Goal: Information Seeking & Learning: Learn about a topic

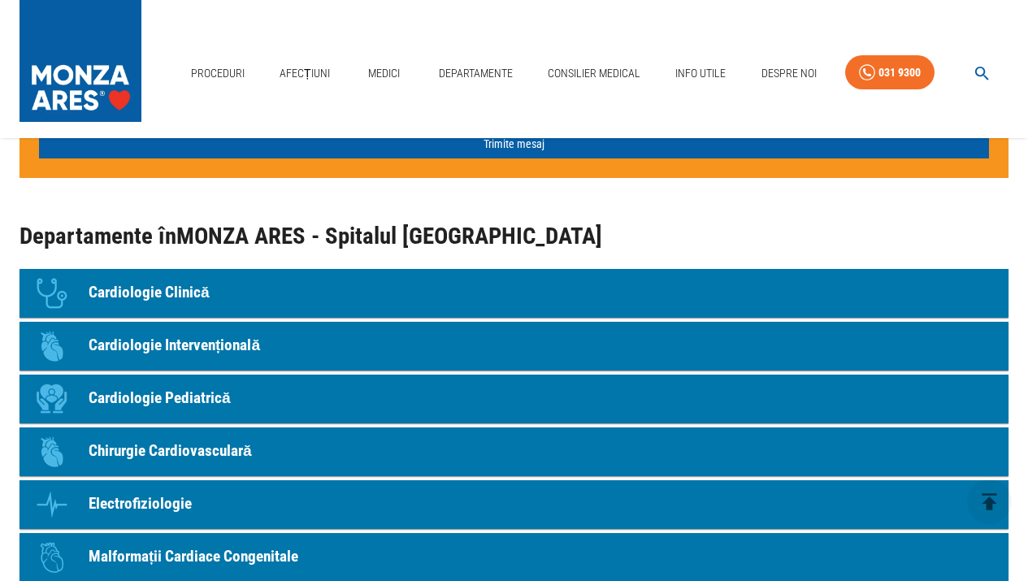
scroll to position [1381, 0]
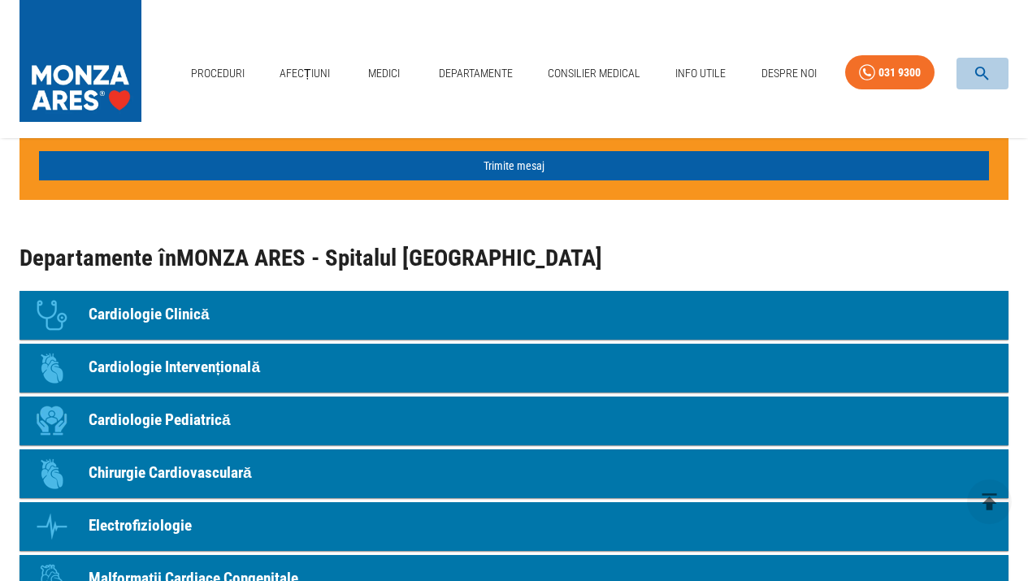
click at [982, 70] on icon "button" at bounding box center [982, 73] width 19 height 19
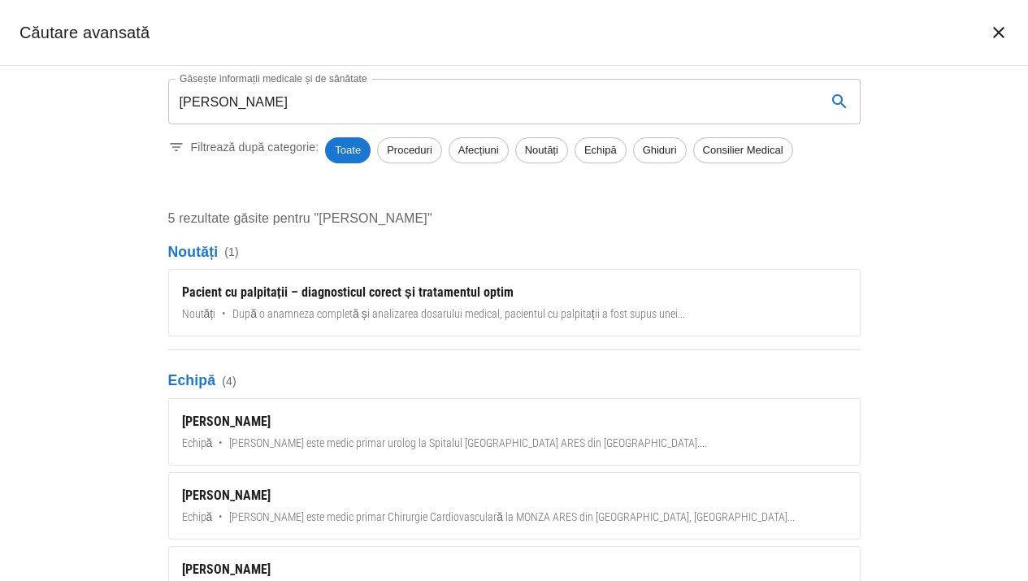
click at [934, 366] on div "Găsește informații medicale și de sănătate [PERSON_NAME] informații medicale și…" at bounding box center [514, 323] width 1028 height 515
click at [292, 107] on input "[PERSON_NAME]" at bounding box center [490, 102] width 645 height 46
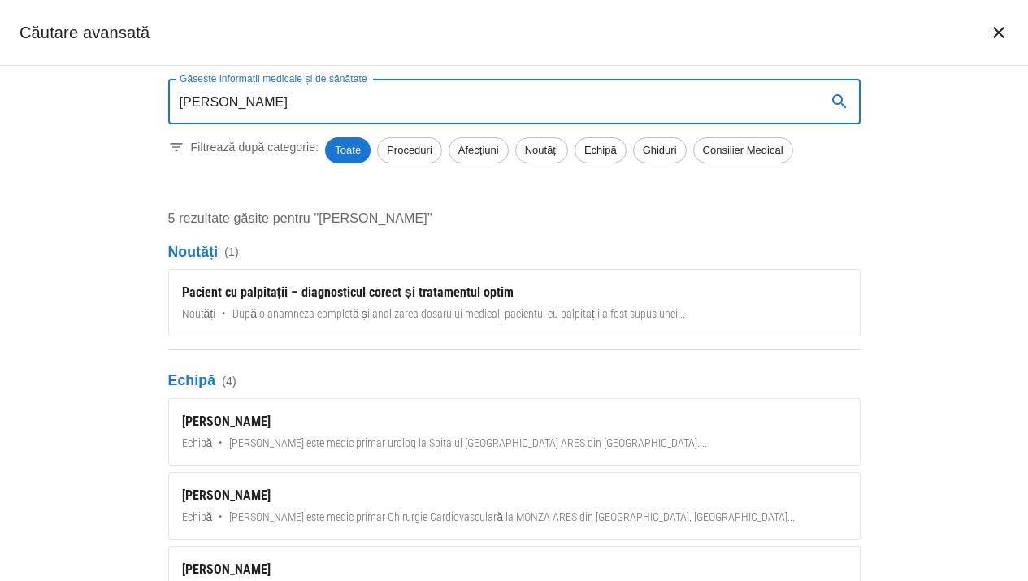
click at [292, 107] on input "[PERSON_NAME]" at bounding box center [490, 102] width 645 height 46
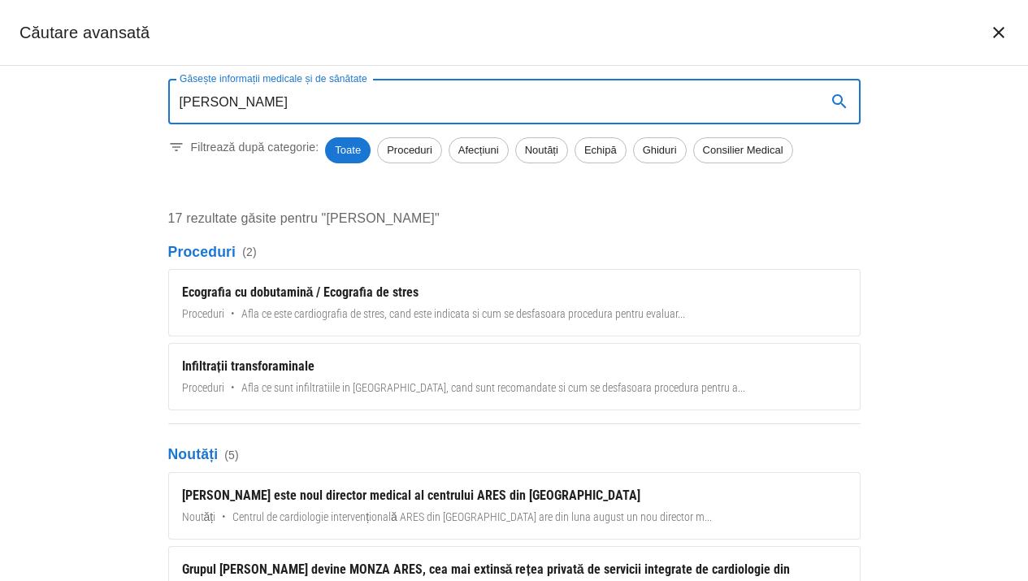
type input "[PERSON_NAME]"
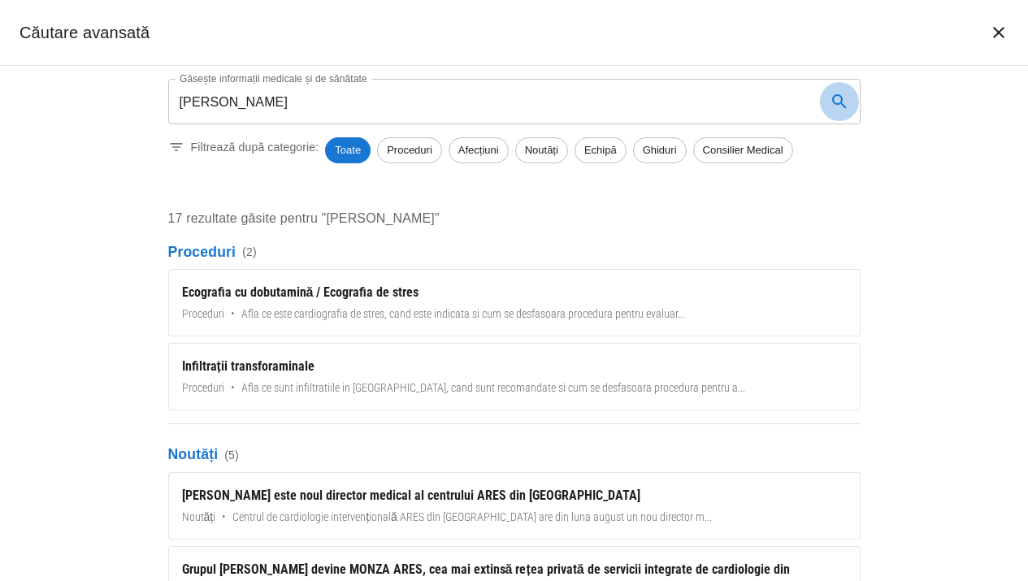
click at [841, 96] on icon "search" at bounding box center [840, 102] width 20 height 20
click at [261, 102] on input "[PERSON_NAME]" at bounding box center [490, 102] width 645 height 46
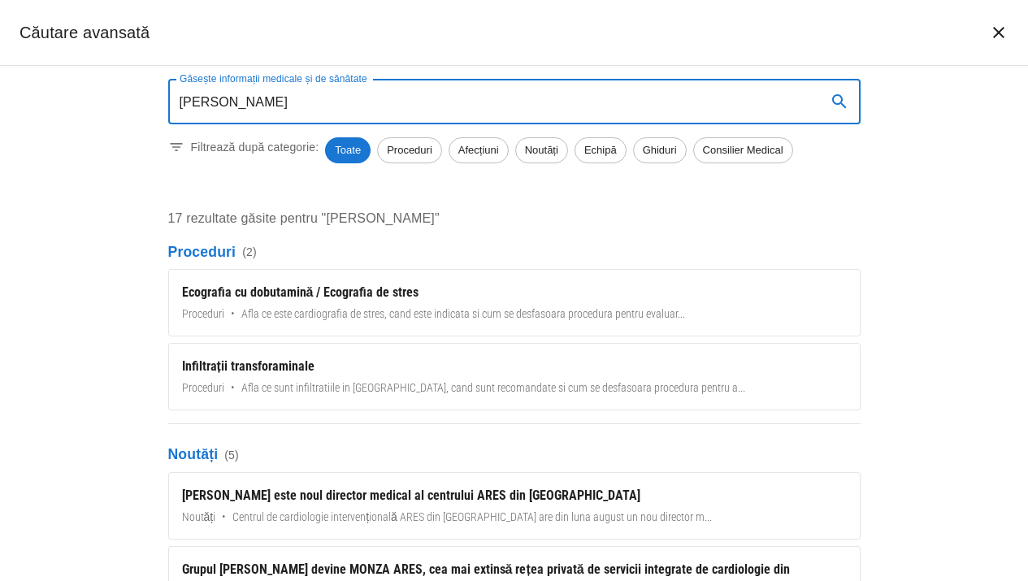
drag, startPoint x: 258, startPoint y: 102, endPoint x: 147, endPoint y: 97, distance: 110.6
click at [147, 97] on div "Găsește informații medicale și de sănătate [PERSON_NAME] Găsește informații med…" at bounding box center [514, 323] width 1028 height 515
click at [999, 36] on icon "închide căutarea" at bounding box center [999, 33] width 20 height 20
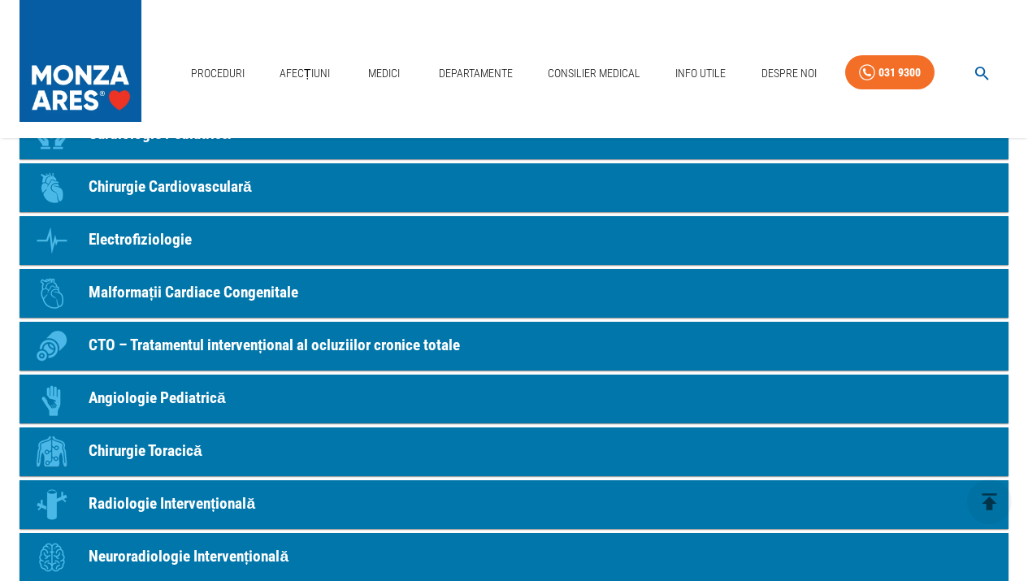
scroll to position [1667, 0]
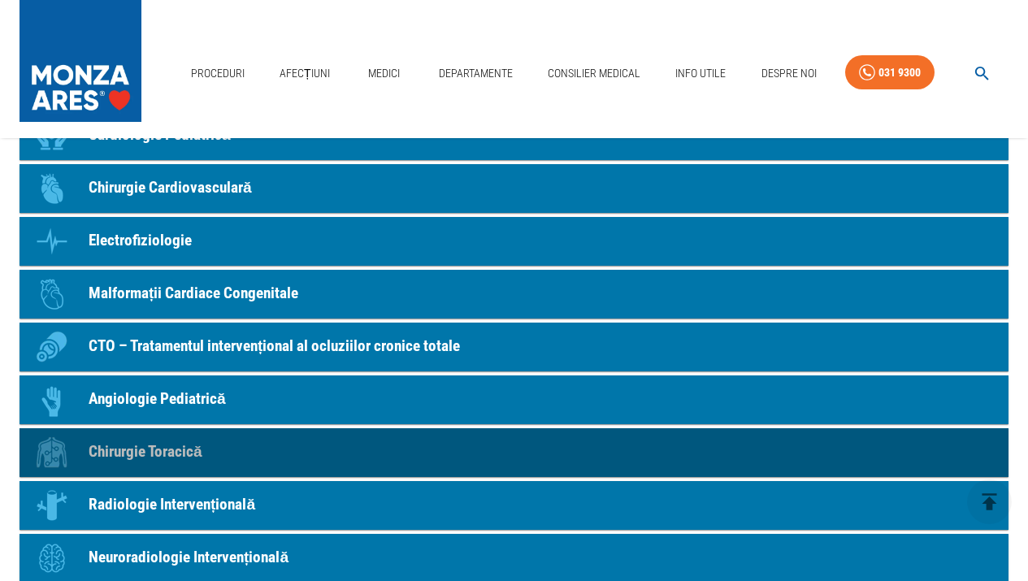
click at [85, 449] on link "Icon Chirurgie Toracică" at bounding box center [514, 452] width 989 height 49
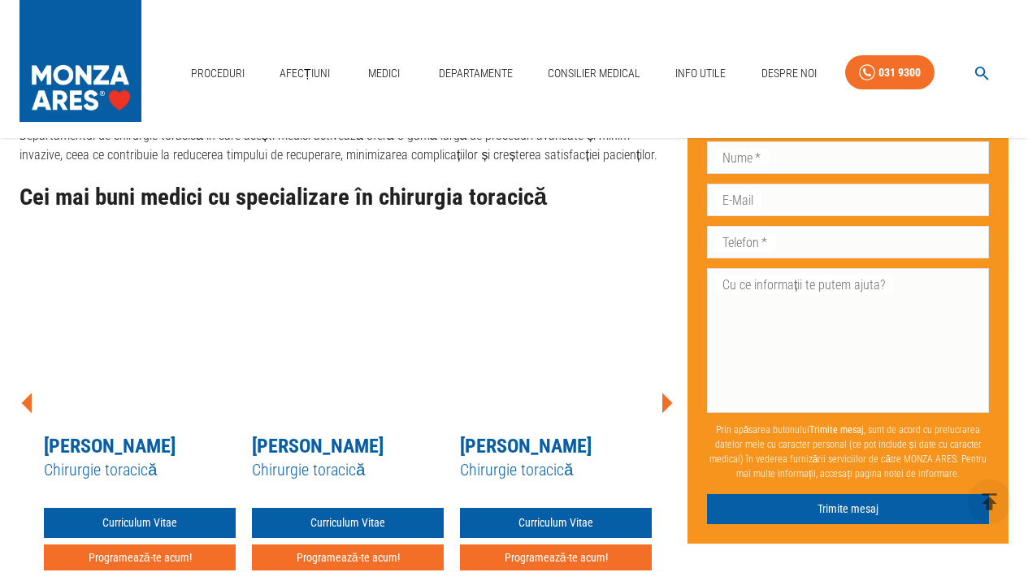
scroll to position [1636, 0]
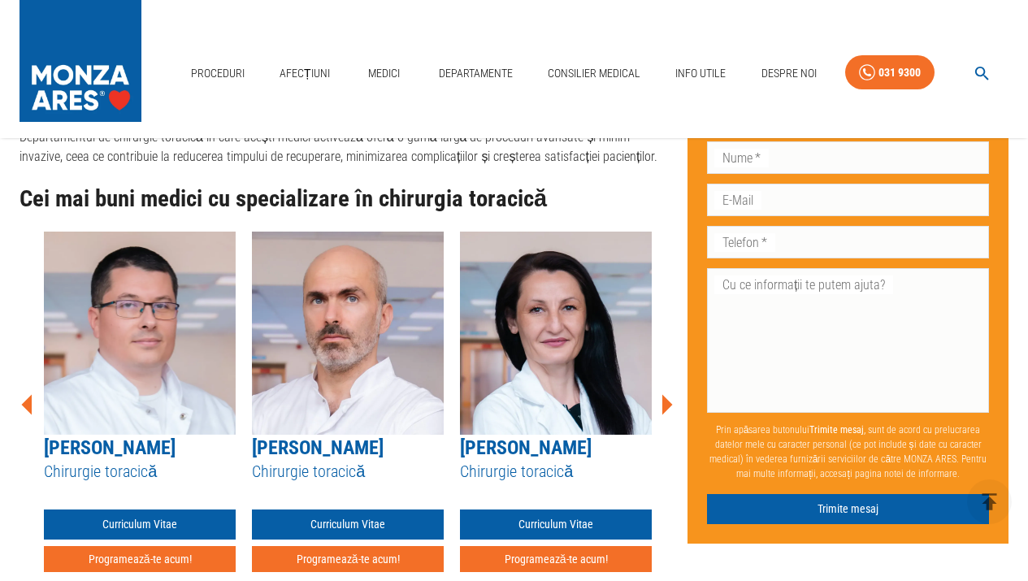
click at [665, 395] on icon at bounding box center [667, 405] width 11 height 20
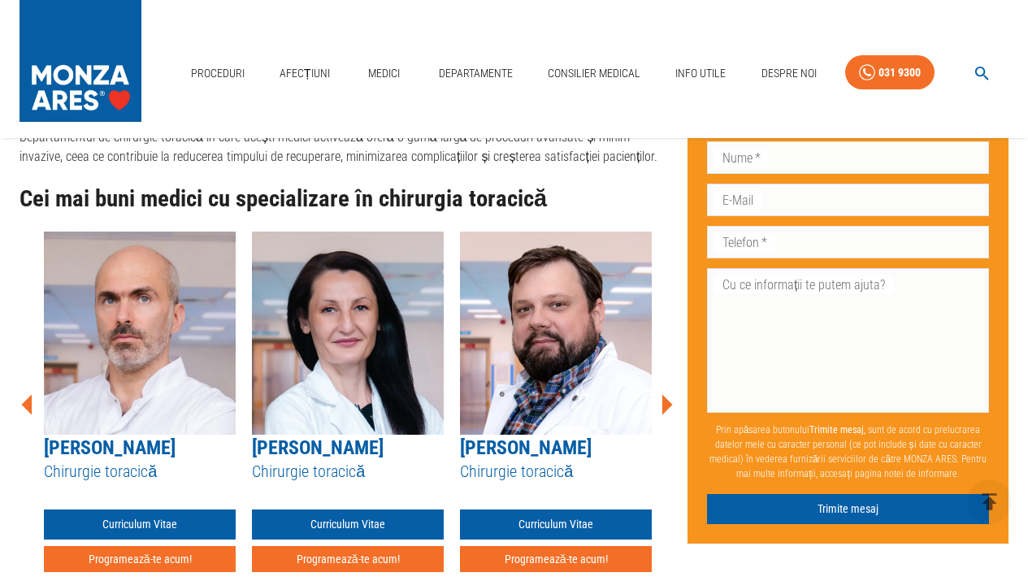
click at [665, 395] on icon at bounding box center [667, 405] width 11 height 20
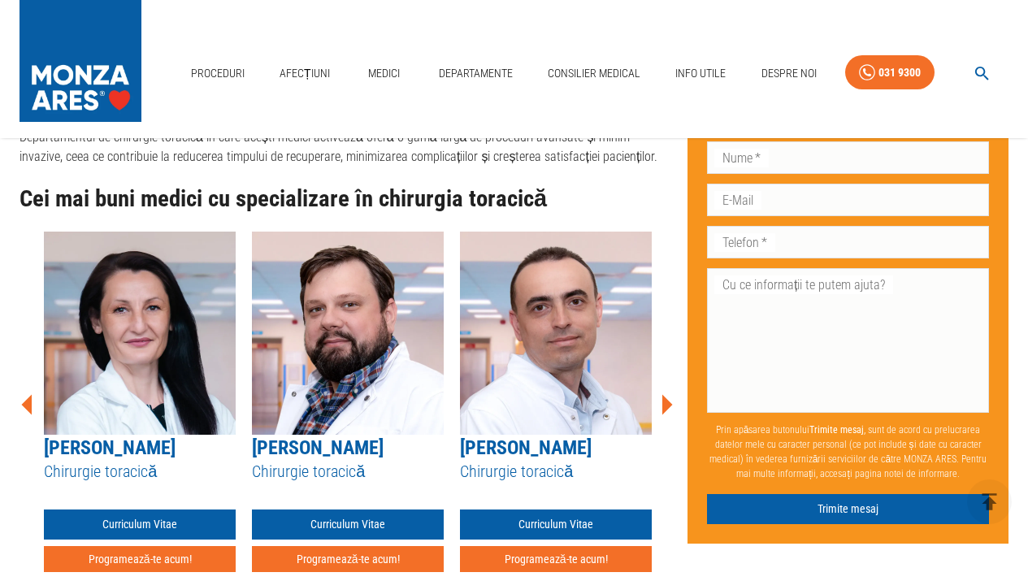
click at [665, 395] on icon at bounding box center [667, 405] width 11 height 20
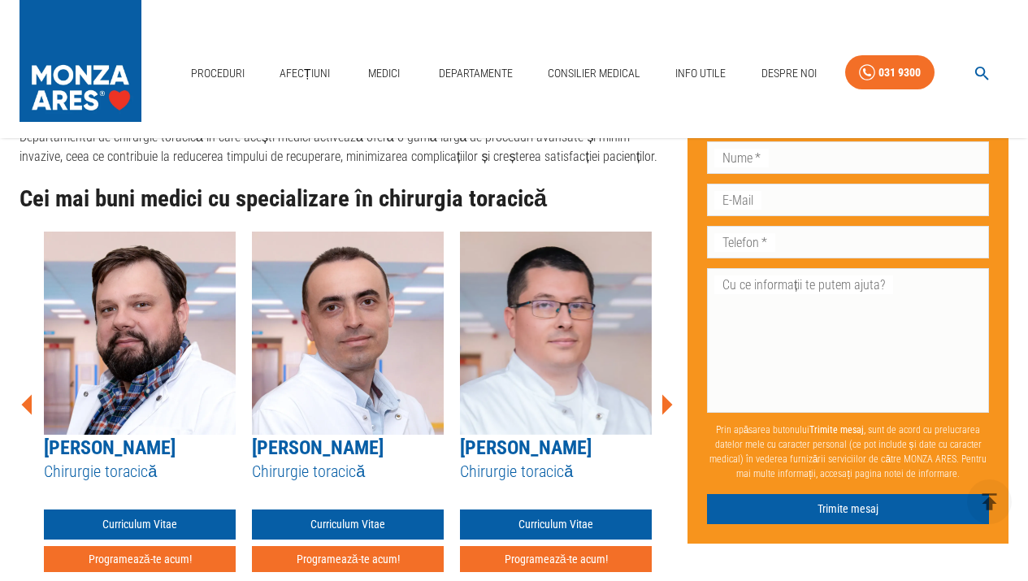
click at [665, 395] on icon at bounding box center [667, 405] width 11 height 20
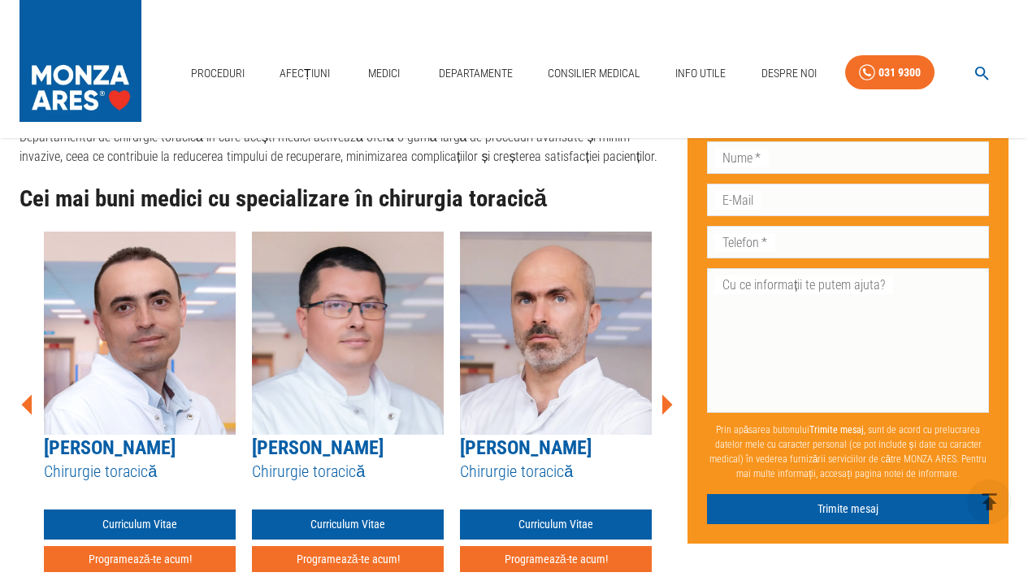
click at [665, 395] on icon at bounding box center [667, 405] width 11 height 20
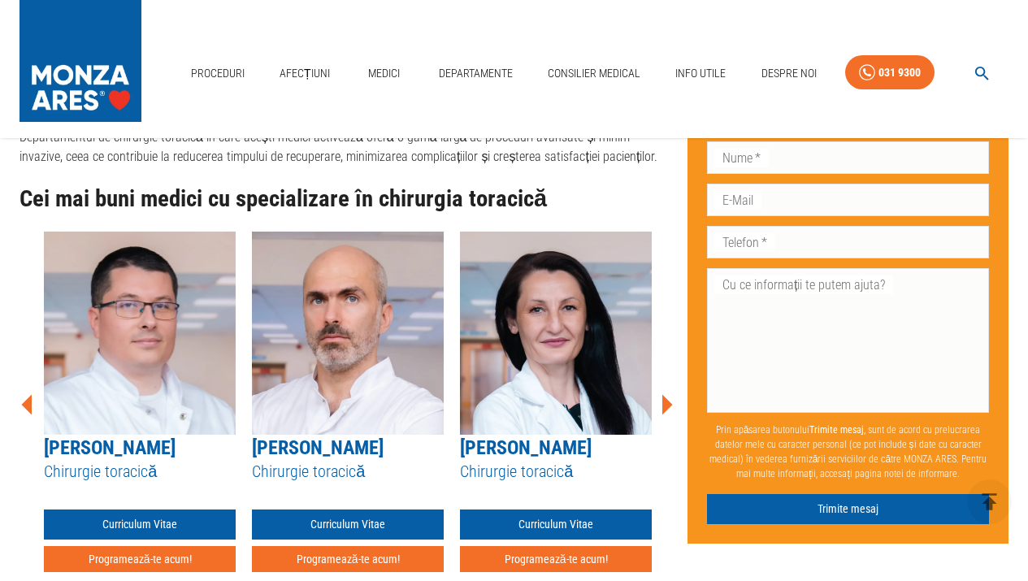
click at [665, 395] on icon at bounding box center [667, 405] width 11 height 20
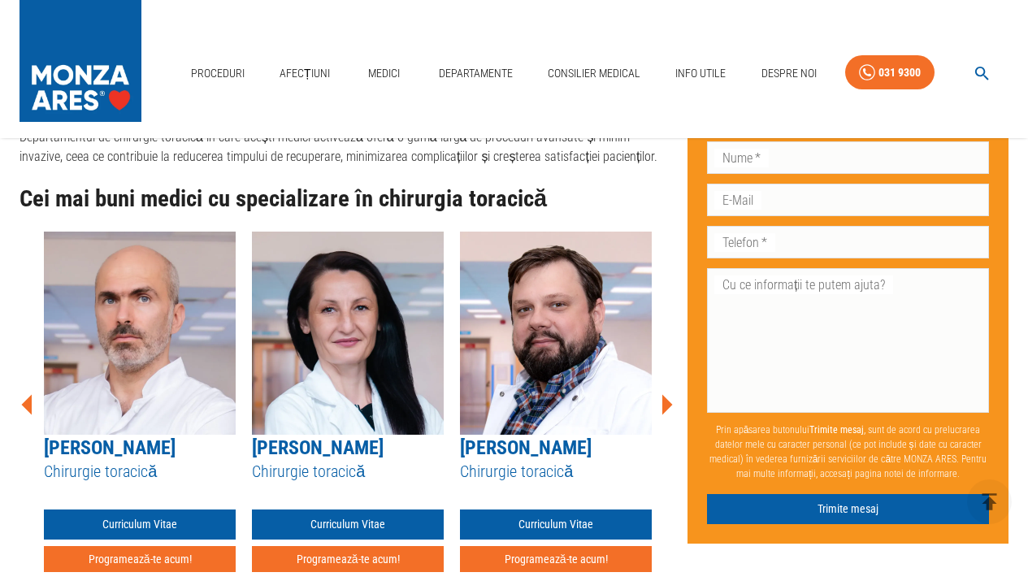
click at [665, 395] on icon at bounding box center [667, 405] width 11 height 20
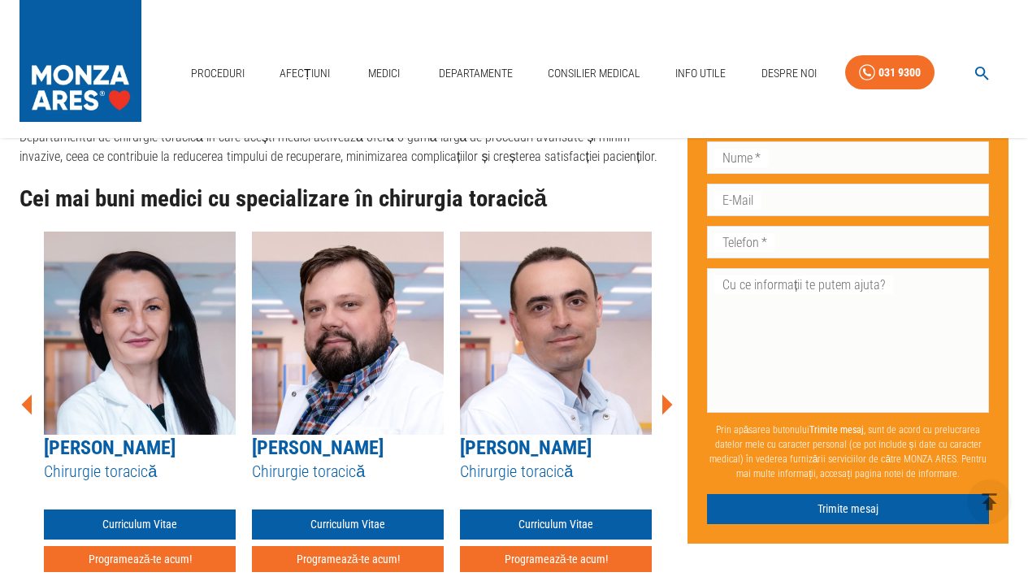
click at [665, 395] on icon at bounding box center [667, 405] width 11 height 20
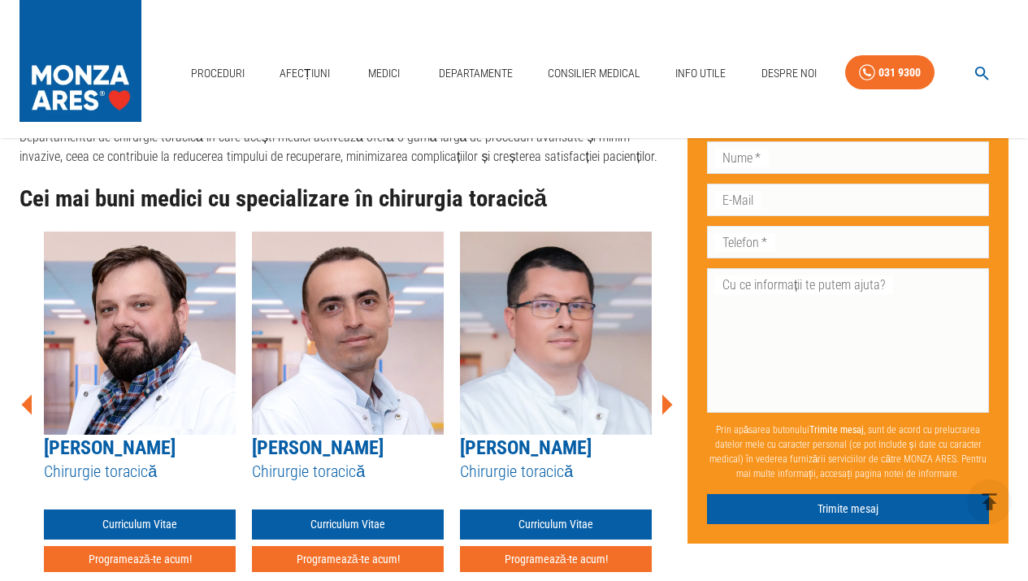
click at [665, 395] on icon at bounding box center [667, 405] width 11 height 20
